Goal: Obtain resource: Obtain resource

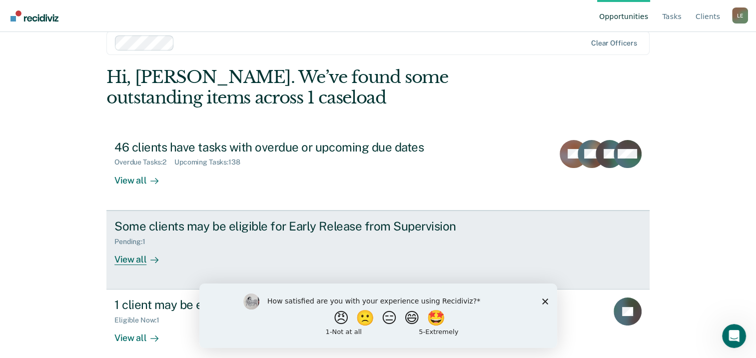
scroll to position [26, 0]
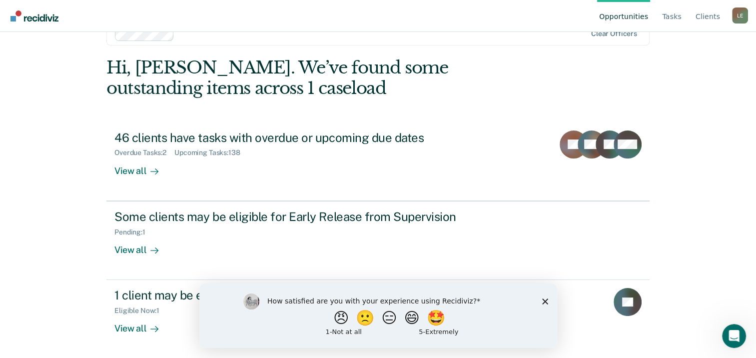
click at [541, 300] on div "How satisfied are you with your experience using Recidiviz? 😠 🙁 😑 😄 🤩 1 - Not a…" at bounding box center [378, 315] width 358 height 64
click at [546, 301] on icon "Close survey" at bounding box center [545, 301] width 6 height 6
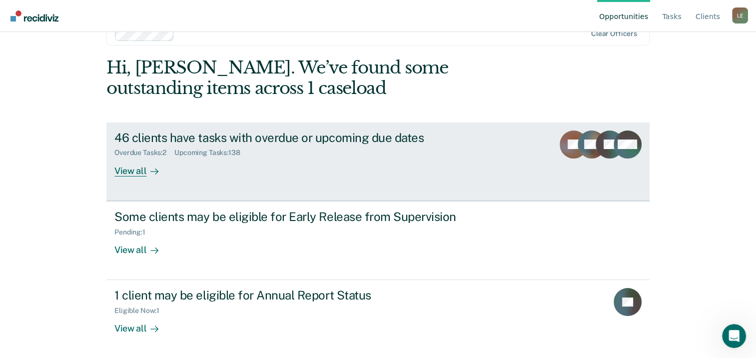
click at [132, 172] on div "View all" at bounding box center [142, 166] width 56 height 19
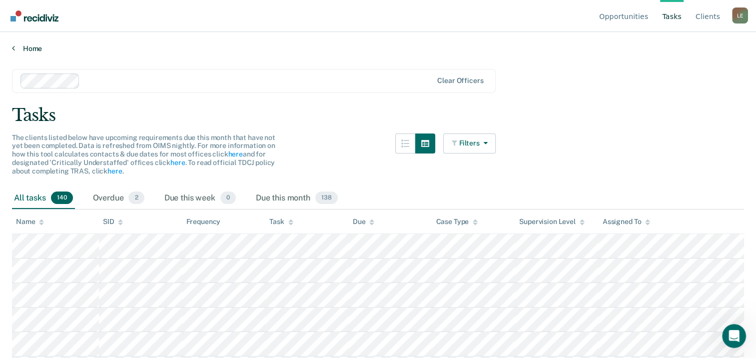
click at [12, 50] on icon at bounding box center [13, 48] width 3 height 8
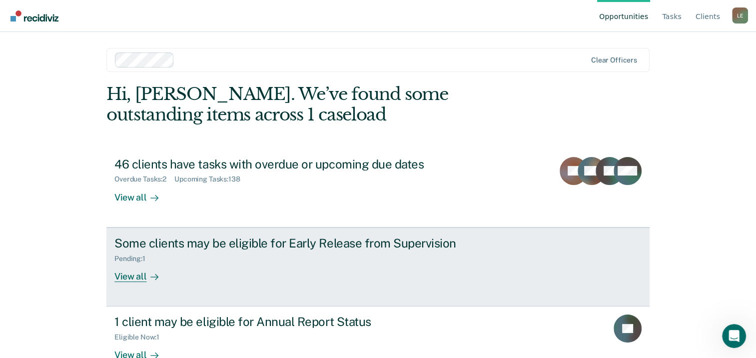
click at [128, 280] on div "View all" at bounding box center [142, 271] width 56 height 19
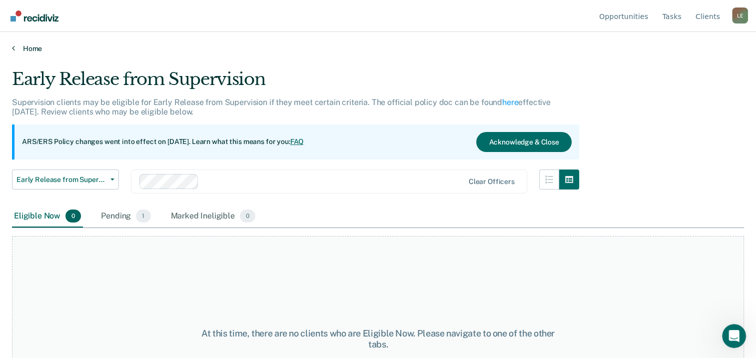
click at [24, 48] on link "Home" at bounding box center [378, 48] width 732 height 9
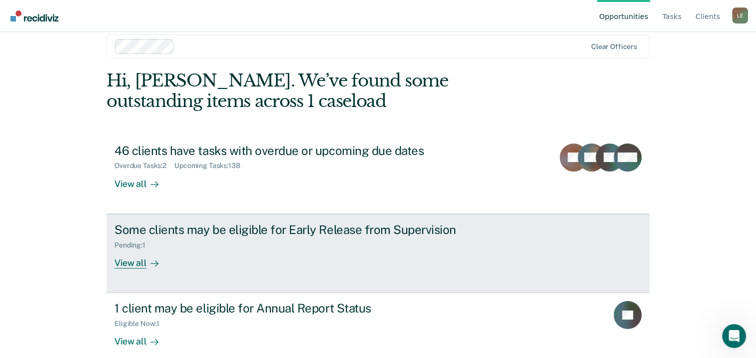
scroll to position [26, 0]
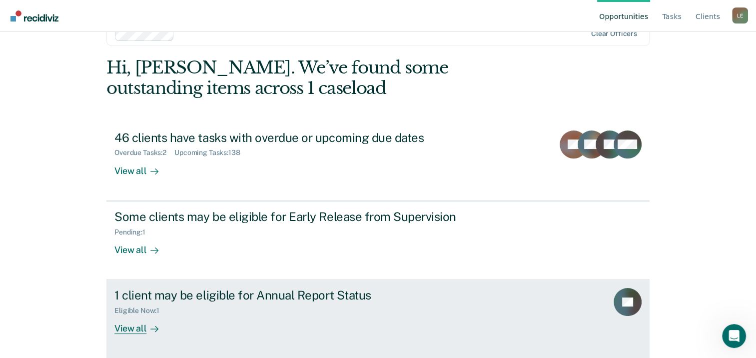
click at [129, 327] on div "View all" at bounding box center [142, 324] width 56 height 19
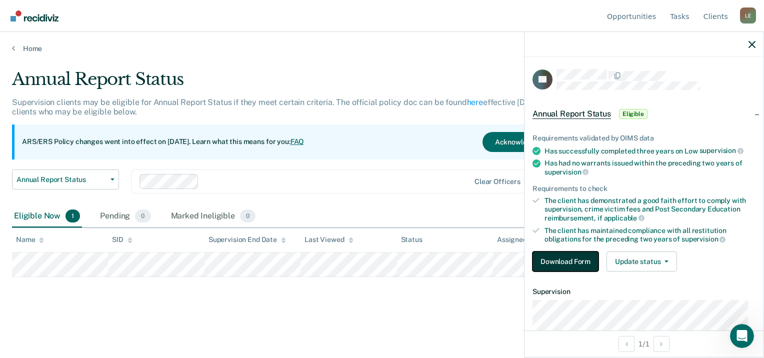
click at [561, 258] on button "Download Form" at bounding box center [565, 261] width 66 height 20
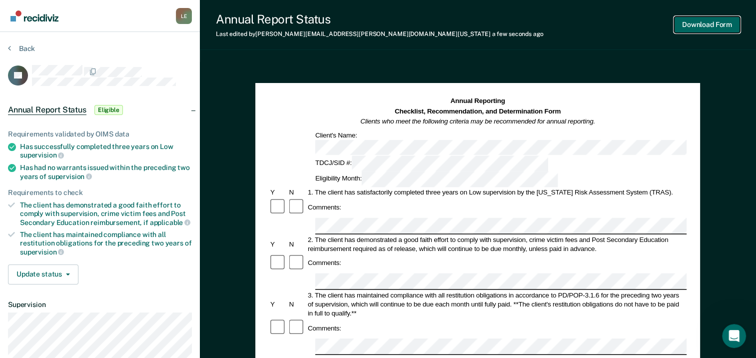
click at [701, 22] on button "Download Form" at bounding box center [707, 24] width 66 height 16
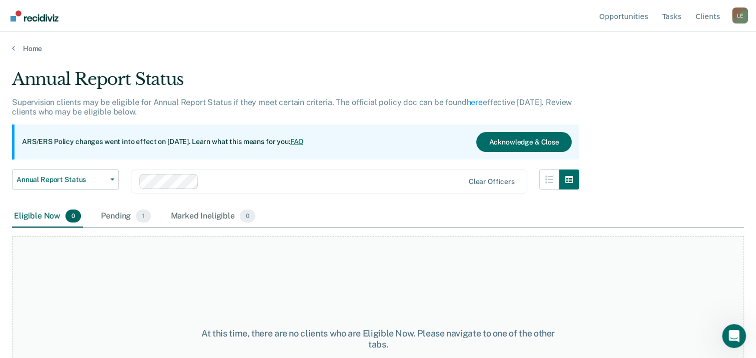
click at [304, 142] on link "FAQ" at bounding box center [297, 141] width 14 height 8
click at [522, 138] on button "Acknowledge & Close" at bounding box center [523, 142] width 95 height 20
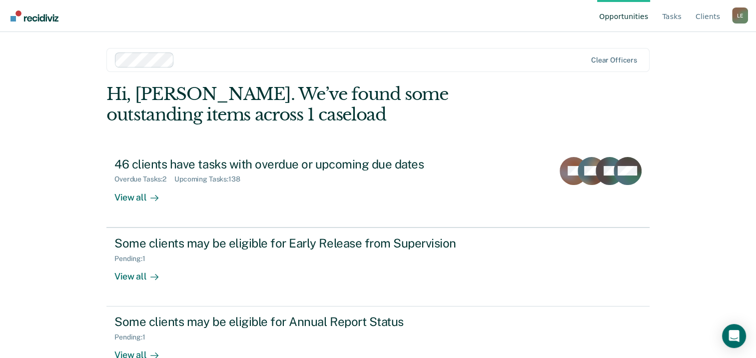
scroll to position [26, 0]
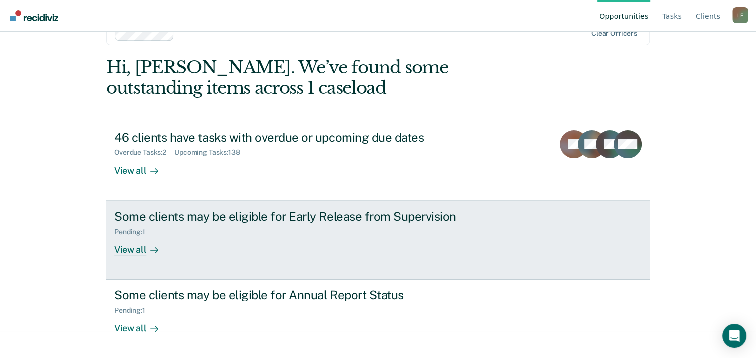
click at [141, 248] on div "View all" at bounding box center [142, 245] width 56 height 19
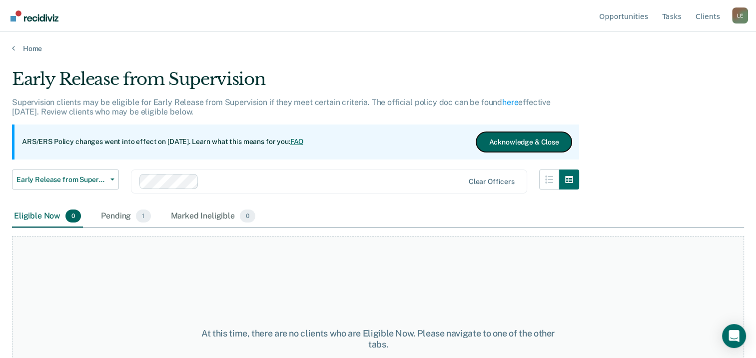
click at [522, 138] on button "Acknowledge & Close" at bounding box center [523, 142] width 95 height 20
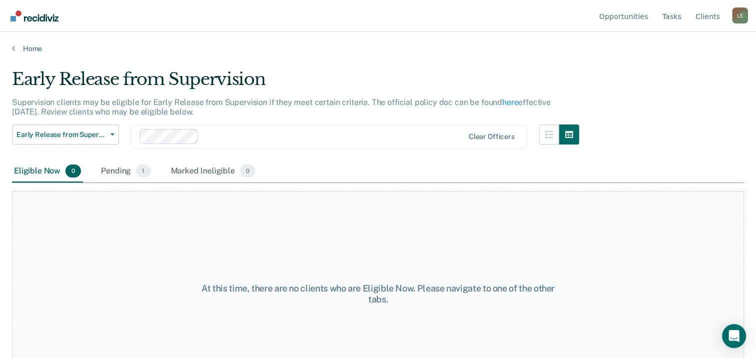
scroll to position [26, 0]
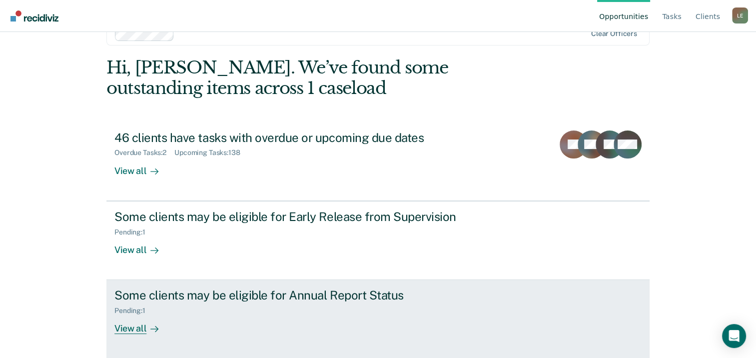
click at [140, 327] on div "View all" at bounding box center [142, 324] width 56 height 19
